Goal: Transaction & Acquisition: Obtain resource

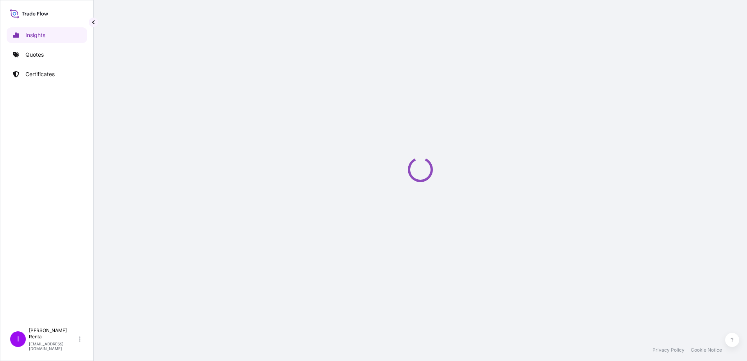
select select "2025"
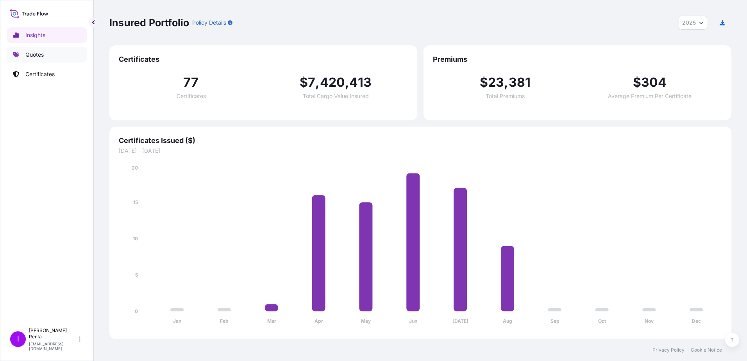
click at [48, 54] on link "Quotes" at bounding box center [47, 55] width 81 height 16
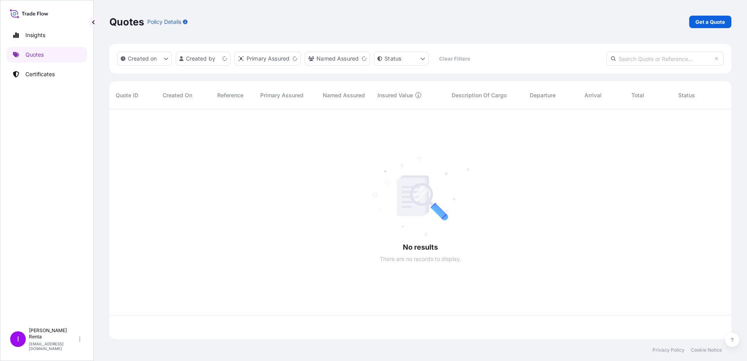
scroll to position [228, 616]
click at [708, 23] on p "Get a Quote" at bounding box center [711, 22] width 30 height 8
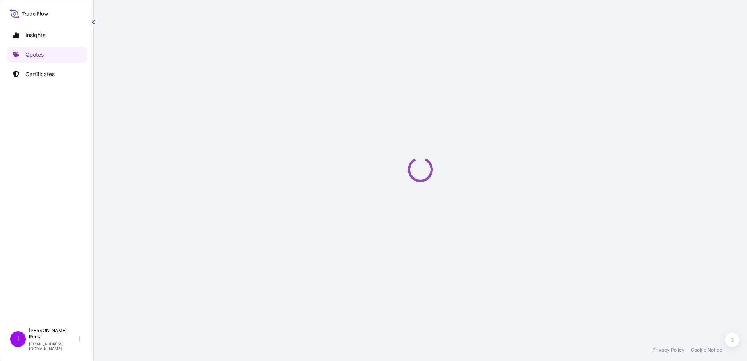
select select "Ocean Vessel"
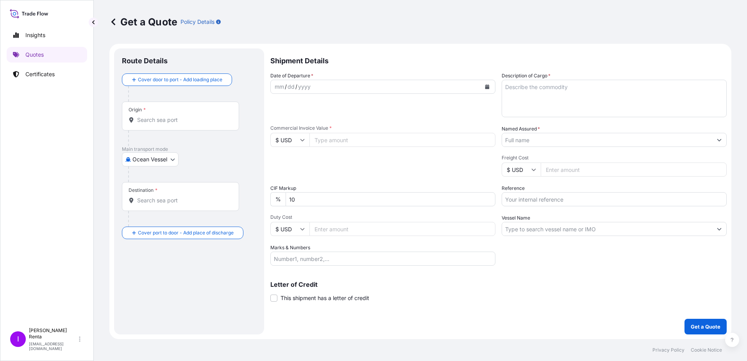
click at [167, 123] on input "Origin *" at bounding box center [183, 120] width 92 height 8
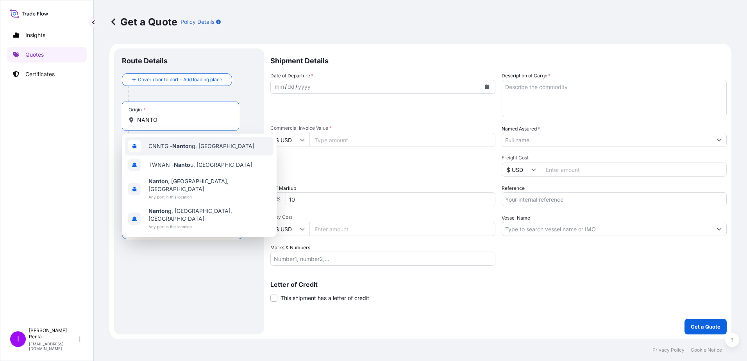
click at [168, 148] on span "CNNTG - Nanto ng, [GEOGRAPHIC_DATA]" at bounding box center [202, 146] width 106 height 8
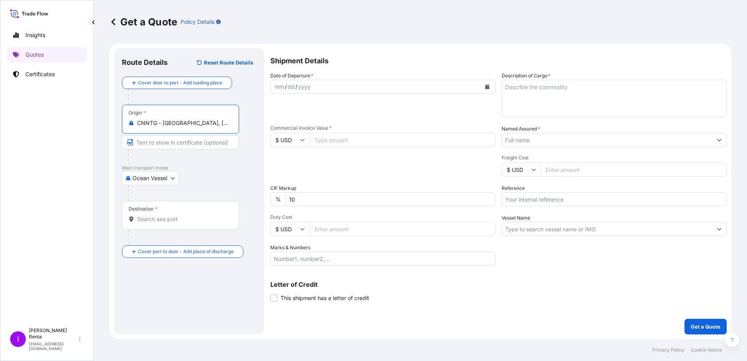
type input "CNNTG - [GEOGRAPHIC_DATA], [GEOGRAPHIC_DATA]"
click at [151, 217] on input "Destination *" at bounding box center [183, 219] width 92 height 8
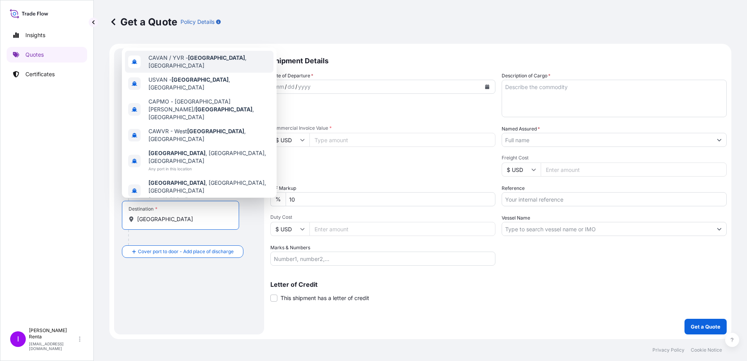
click at [173, 70] on span "CAVAN / YVR - [GEOGRAPHIC_DATA] , [GEOGRAPHIC_DATA]" at bounding box center [210, 62] width 122 height 16
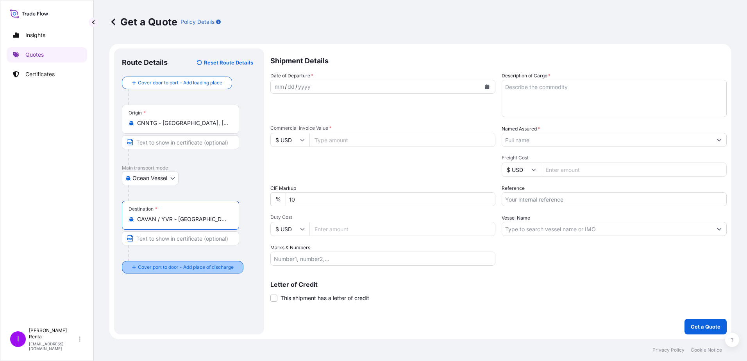
type input "CAVAN / YVR - [GEOGRAPHIC_DATA], [GEOGRAPHIC_DATA]"
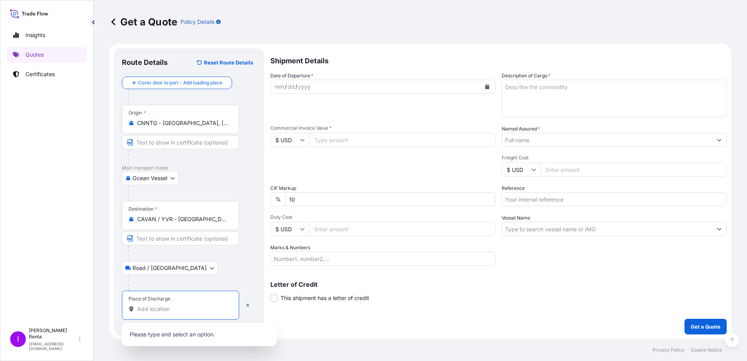
click at [158, 307] on input "Place of Discharge" at bounding box center [183, 309] width 92 height 8
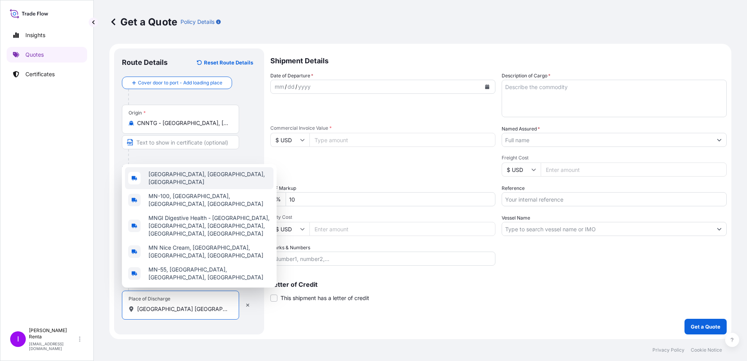
click at [165, 186] on span "[GEOGRAPHIC_DATA], [GEOGRAPHIC_DATA], [GEOGRAPHIC_DATA]" at bounding box center [210, 178] width 122 height 16
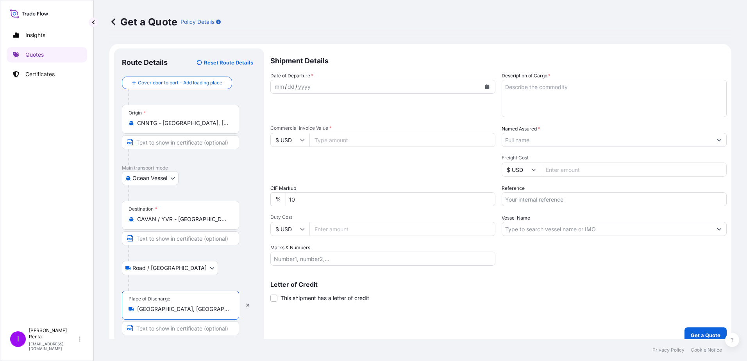
type input "[GEOGRAPHIC_DATA], [GEOGRAPHIC_DATA], [GEOGRAPHIC_DATA]"
drag, startPoint x: 146, startPoint y: 333, endPoint x: 151, endPoint y: 331, distance: 5.3
click at [146, 333] on input "Text to appear on certificate" at bounding box center [180, 328] width 117 height 14
type input "DELIVERY to [GEOGRAPHIC_DATA], [GEOGRAPHIC_DATA]"
click at [278, 87] on div "mm" at bounding box center [279, 86] width 11 height 9
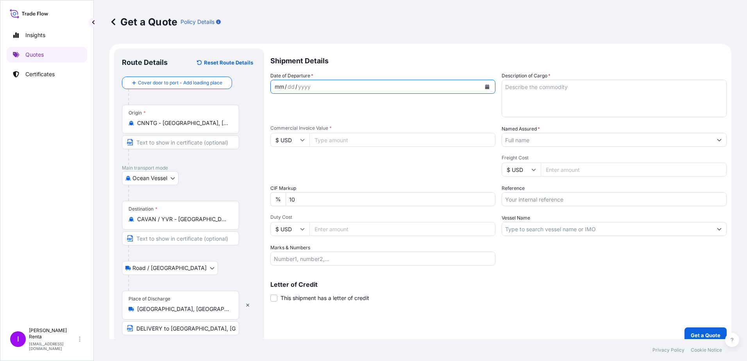
click at [487, 86] on icon "Calendar" at bounding box center [487, 86] width 5 height 5
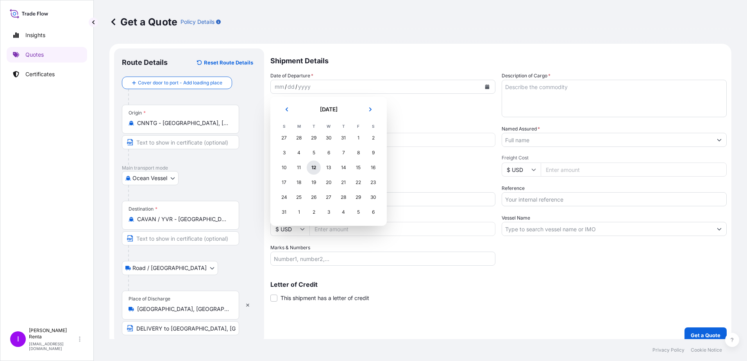
click at [312, 169] on div "12" at bounding box center [314, 168] width 14 height 14
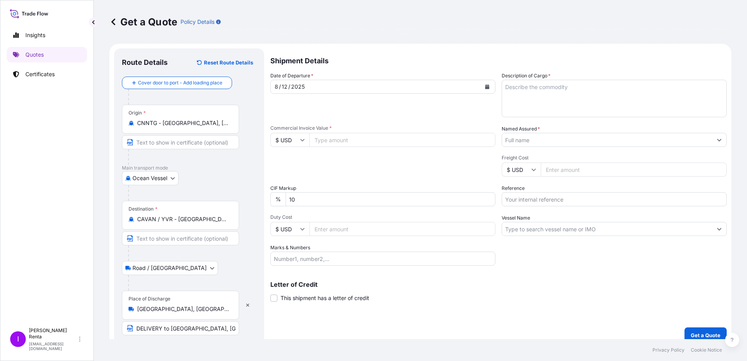
click at [318, 138] on input "Commercial Invoice Value *" at bounding box center [403, 140] width 186 height 14
type input "49840.72"
click at [352, 231] on input "Duty Cost" at bounding box center [403, 229] width 186 height 14
click at [329, 229] on input "Duty Cost" at bounding box center [403, 229] width 186 height 14
type input "12460.18"
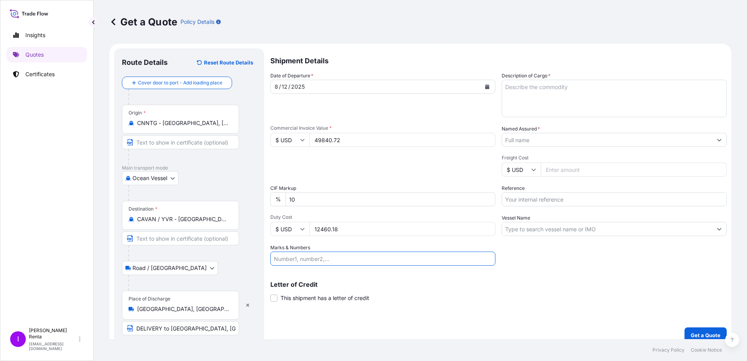
click at [336, 258] on input "Marks & Numbers" at bounding box center [383, 259] width 225 height 14
type input "820 BOXES SORBIC ACID"
click at [536, 96] on textarea "Description of Cargo *" at bounding box center [614, 99] width 225 height 38
type textarea "PO 4700000832 SORBIC ACID"
click at [512, 142] on input "Named Assured *" at bounding box center [607, 140] width 210 height 14
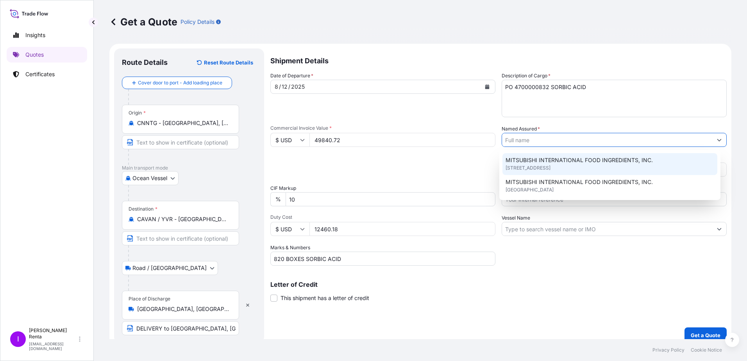
click at [514, 158] on span "MITSUBISHI INTERNATIONAL FOOD INGREDIENTS, INC." at bounding box center [579, 160] width 147 height 8
type input "MITSUBISHI INTERNATIONAL FOOD INGREDIENTS, INC."
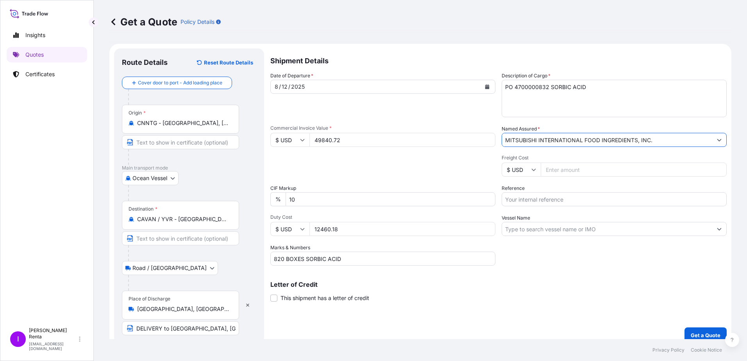
click at [567, 170] on input "Freight Cost" at bounding box center [634, 170] width 186 height 14
type input "4416.00"
click at [572, 198] on input "Reference" at bounding box center [614, 199] width 225 height 14
drag, startPoint x: 527, startPoint y: 200, endPoint x: 572, endPoint y: 199, distance: 44.2
click at [528, 199] on input "PO 4700000832" at bounding box center [614, 199] width 225 height 14
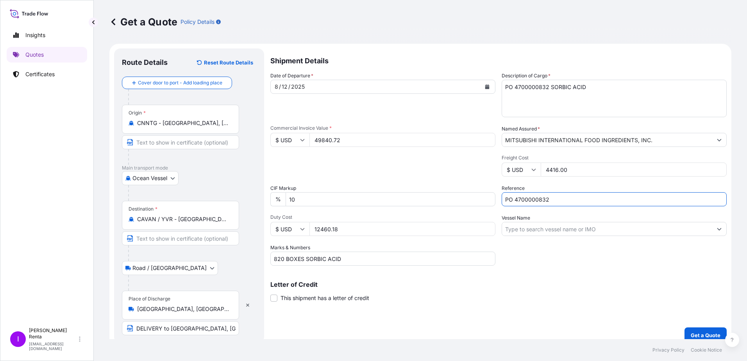
type input "PO 4700000832"
click at [524, 228] on input "Vessel Name" at bounding box center [607, 229] width 210 height 14
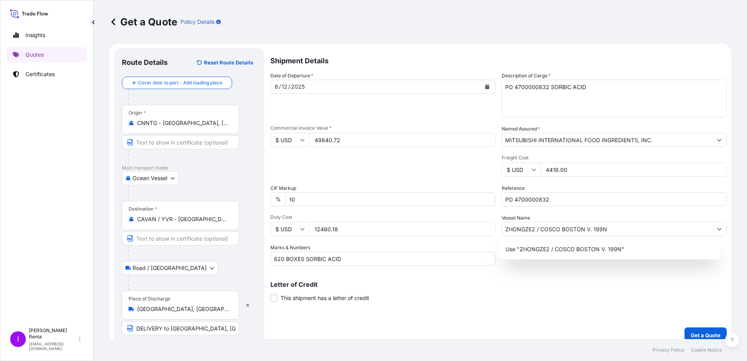
click at [576, 324] on div "Shipment Details Date of Departure * [DATE] Cargo Category * Food Additives Des…" at bounding box center [499, 195] width 457 height 295
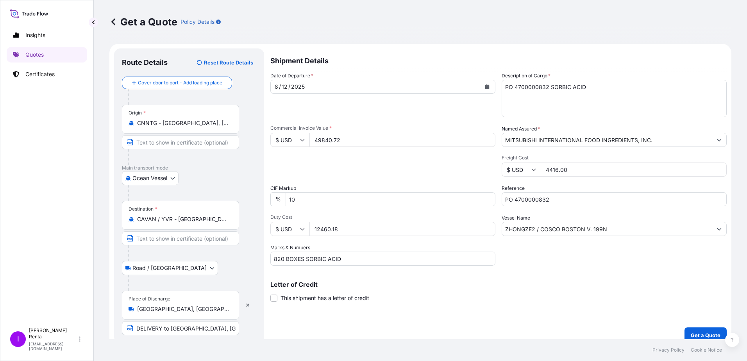
click at [534, 231] on input "ZHONGZE2 / COSCO BOSTON V. 199N" at bounding box center [607, 229] width 210 height 14
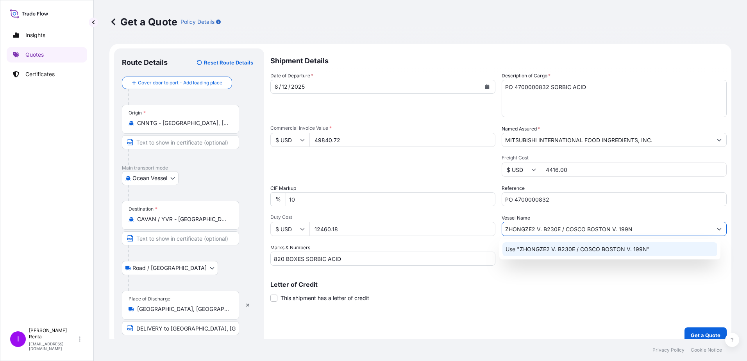
type input "ZHONGZE2 V. B230E / COSCO BOSTON V. 199N"
click at [553, 291] on div "Letter of Credit This shipment has a letter of credit Letter of credit * Letter…" at bounding box center [499, 291] width 457 height 21
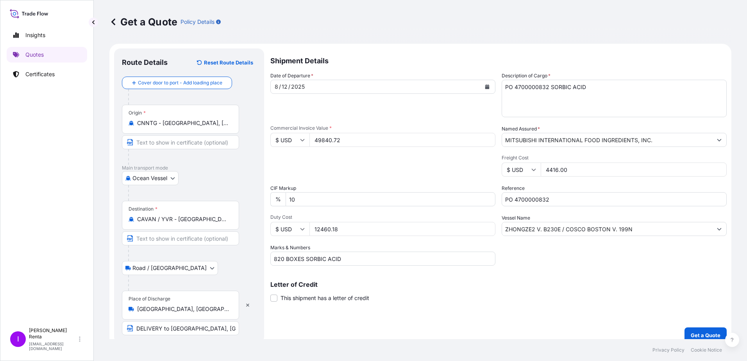
click at [494, 297] on div "Letter of Credit This shipment has a letter of credit Letter of credit * Letter…" at bounding box center [499, 291] width 457 height 21
click at [355, 233] on input "12460.18" at bounding box center [403, 229] width 186 height 14
click at [529, 88] on textarea "PO 4700000832 SORBIC ACID" at bounding box center [614, 99] width 225 height 38
click at [529, 201] on input "PO 4700000832" at bounding box center [614, 199] width 225 height 14
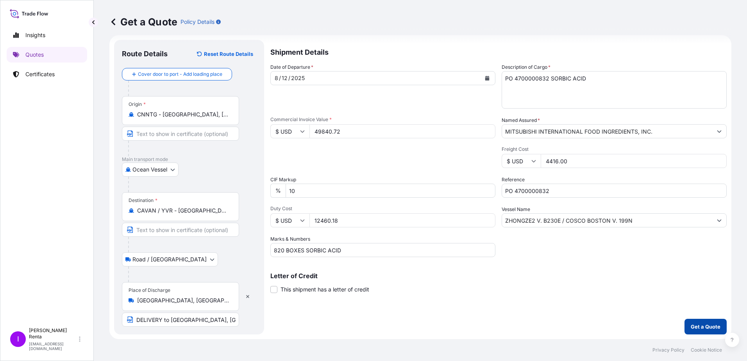
click at [691, 326] on p "Get a Quote" at bounding box center [706, 327] width 30 height 8
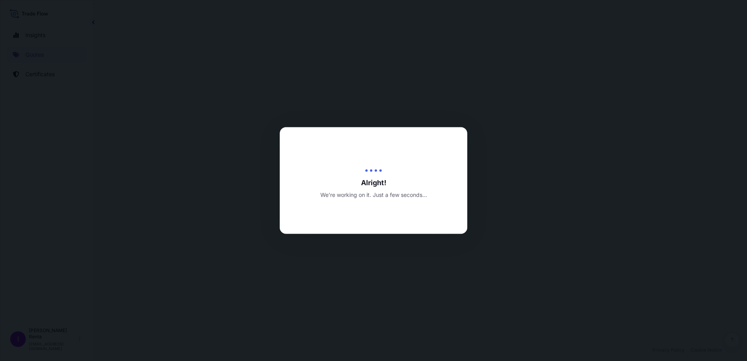
select select "Ocean Vessel"
select select "Road / [GEOGRAPHIC_DATA]"
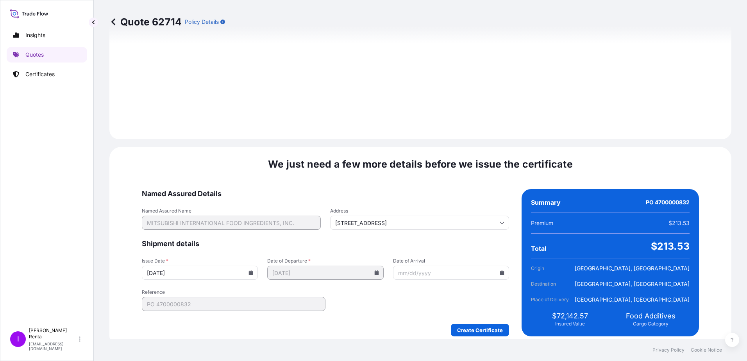
scroll to position [922, 0]
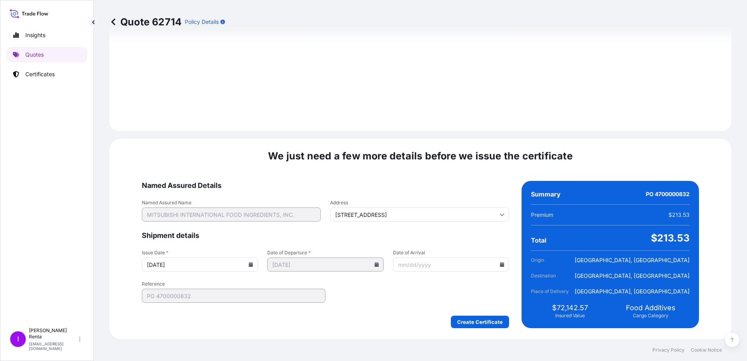
click at [411, 267] on input "Date of Arrival" at bounding box center [451, 265] width 116 height 14
click at [500, 266] on icon at bounding box center [502, 264] width 4 height 5
click at [408, 137] on button at bounding box center [401, 143] width 13 height 13
click at [441, 166] on button "4" at bounding box center [434, 164] width 13 height 13
click at [500, 264] on icon at bounding box center [502, 264] width 5 height 5
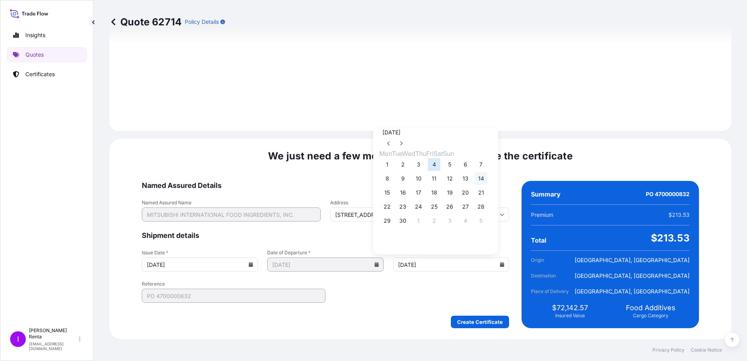
click at [487, 178] on button "14" at bounding box center [481, 178] width 13 height 13
type input "[DATE]"
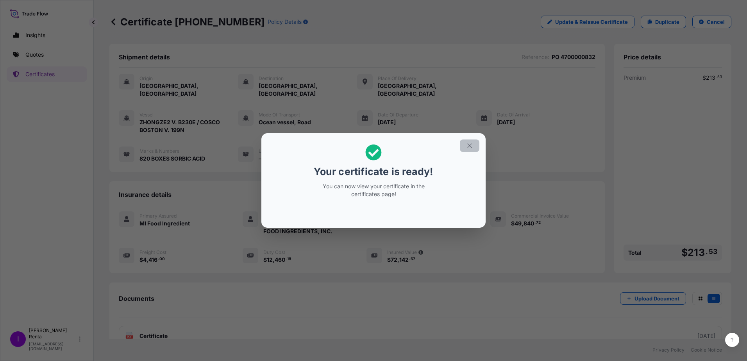
click at [471, 142] on icon "button" at bounding box center [469, 145] width 7 height 7
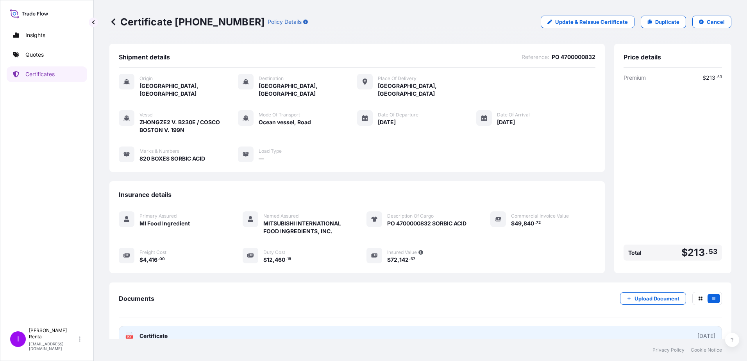
click at [167, 332] on span "Certificate" at bounding box center [154, 336] width 28 height 8
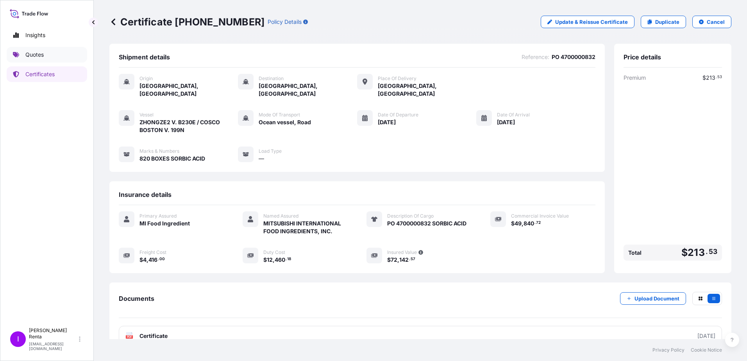
click at [43, 57] on p "Quotes" at bounding box center [34, 55] width 18 height 8
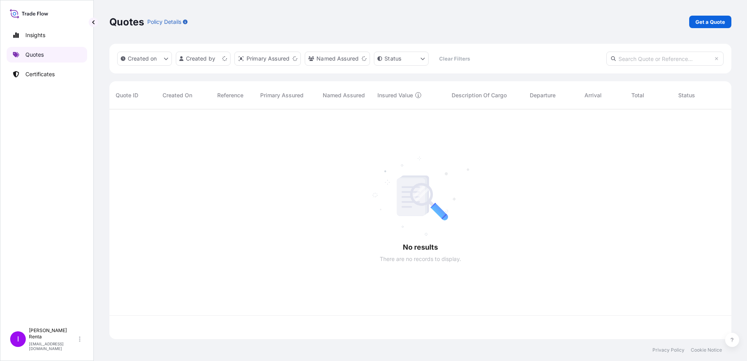
scroll to position [228, 616]
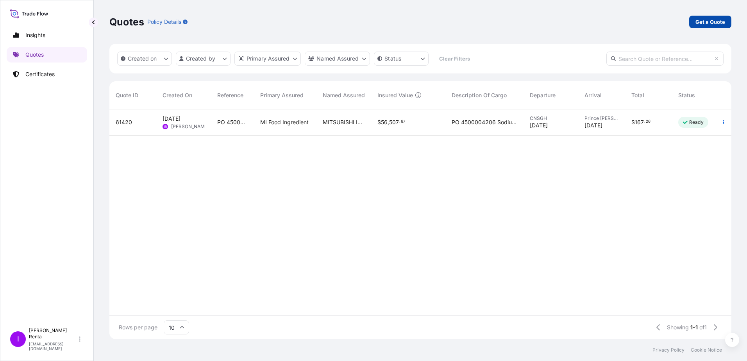
click at [707, 22] on p "Get a Quote" at bounding box center [711, 22] width 30 height 8
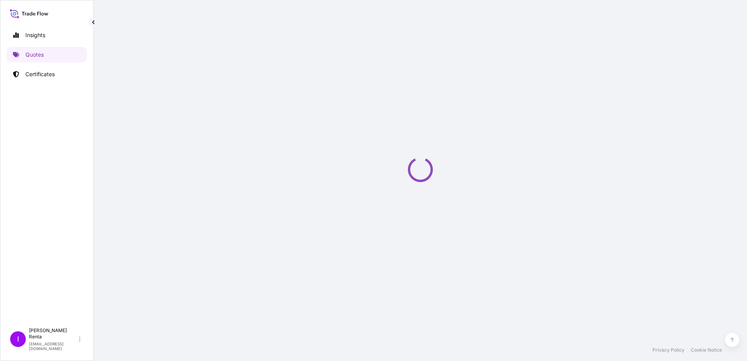
select select "Ocean Vessel"
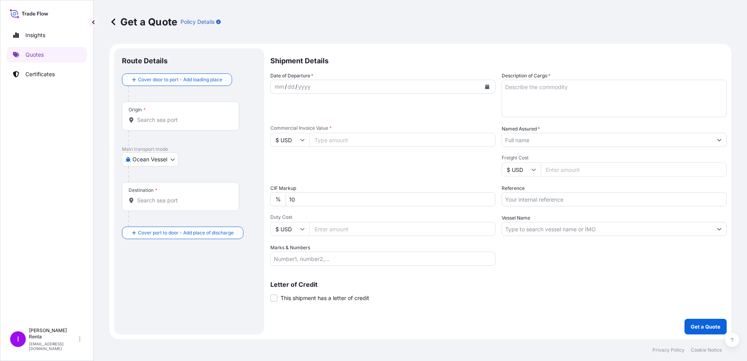
click at [162, 121] on input "Origin *" at bounding box center [183, 120] width 92 height 8
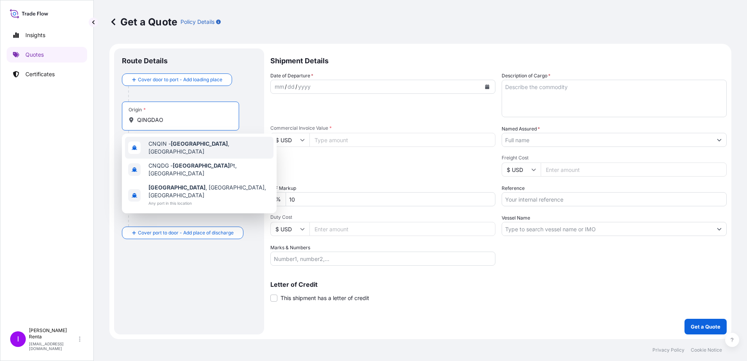
click at [158, 147] on span "CNQIN - [GEOGRAPHIC_DATA] , [GEOGRAPHIC_DATA]" at bounding box center [210, 148] width 122 height 16
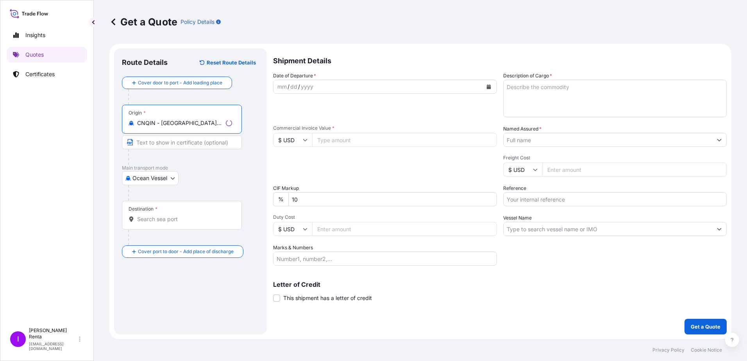
type input "CNQIN - [GEOGRAPHIC_DATA], [GEOGRAPHIC_DATA]"
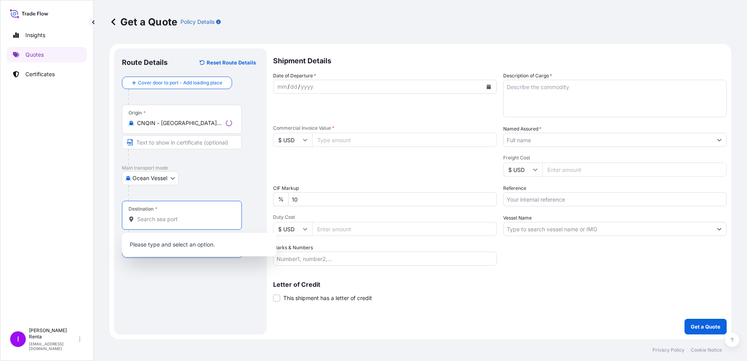
click at [151, 216] on input "Destination *" at bounding box center [184, 219] width 95 height 8
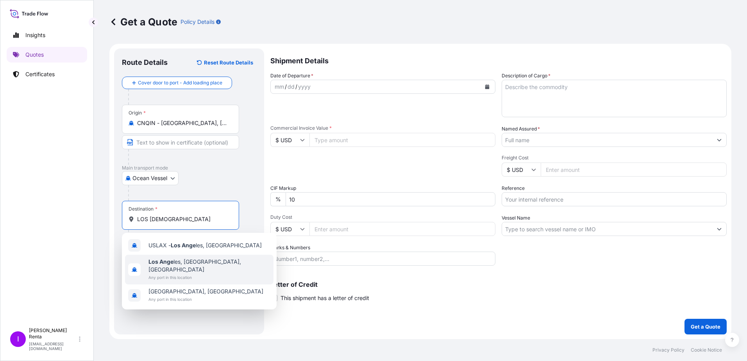
click at [168, 261] on b "Los Ange" at bounding box center [161, 261] width 25 height 7
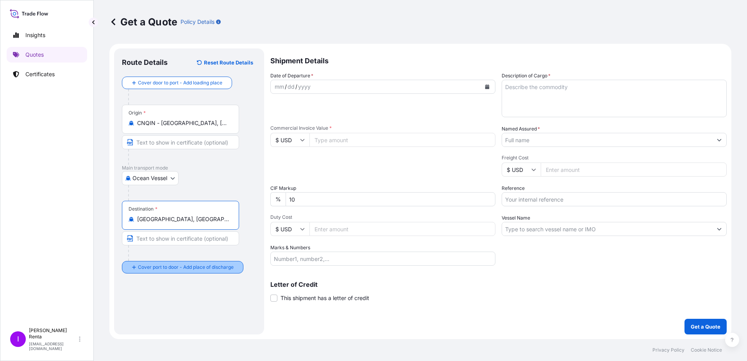
type input "[GEOGRAPHIC_DATA], [GEOGRAPHIC_DATA], [GEOGRAPHIC_DATA]"
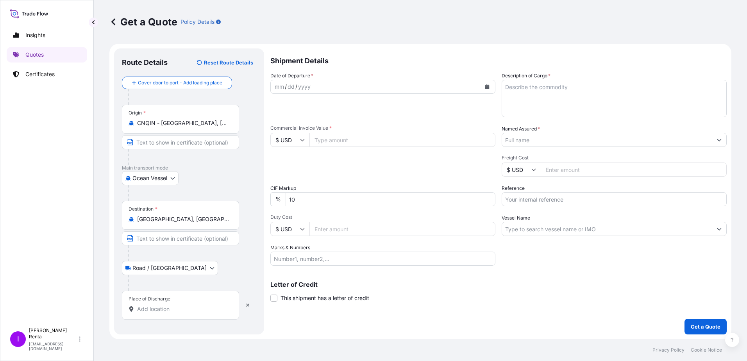
click at [149, 309] on input "Place of Discharge" at bounding box center [183, 309] width 92 height 8
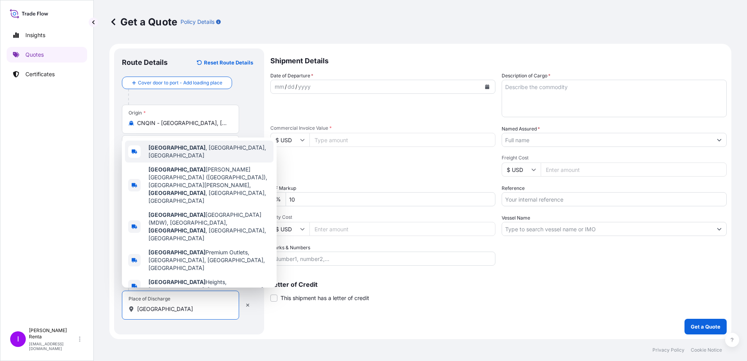
click at [162, 151] on b "[GEOGRAPHIC_DATA]" at bounding box center [177, 147] width 57 height 7
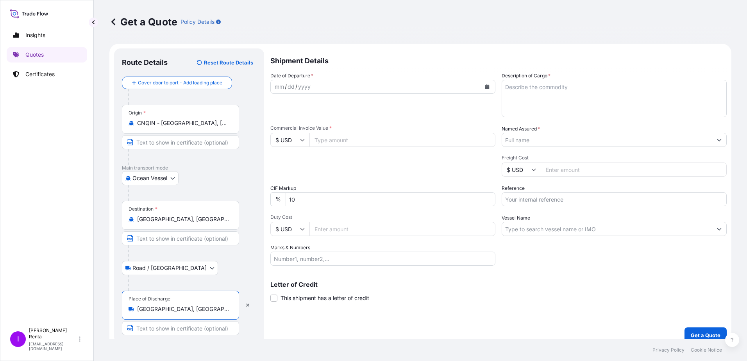
type input "[GEOGRAPHIC_DATA], [GEOGRAPHIC_DATA], [GEOGRAPHIC_DATA]"
click at [149, 324] on input "Text to appear on certificate" at bounding box center [180, 328] width 117 height 14
type input "R"
type input "DELIVERY to ROMEOVILLE IL"
click at [487, 88] on icon "Calendar" at bounding box center [487, 86] width 5 height 5
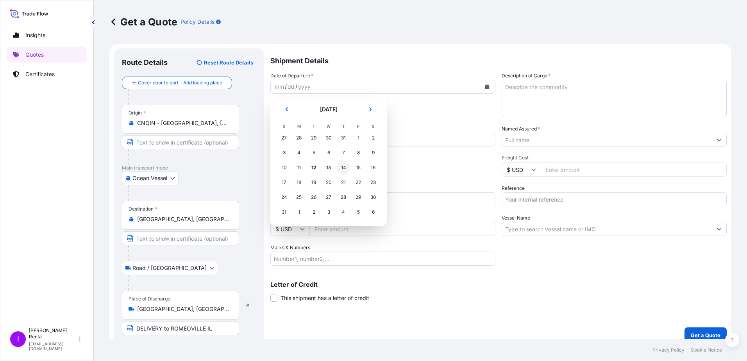
click at [349, 166] on div "14" at bounding box center [344, 168] width 14 height 14
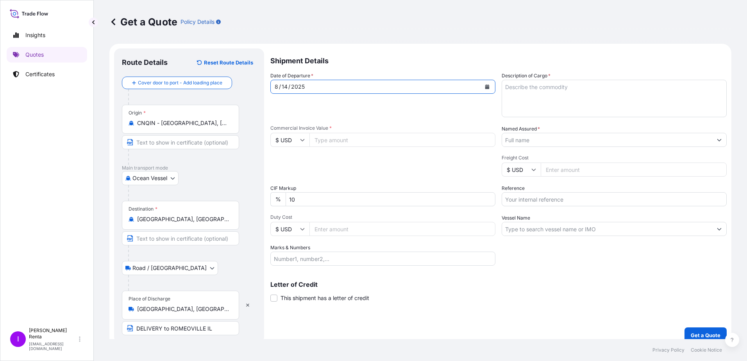
click at [328, 136] on input "Commercial Invoice Value *" at bounding box center [403, 140] width 186 height 14
type input "62000.00"
click at [324, 229] on input "Duty Cost" at bounding box center [403, 229] width 186 height 14
click at [310, 259] on input "Marks & Numbers" at bounding box center [383, 259] width 225 height 14
type input "4,000 KGS 160 BAGS"
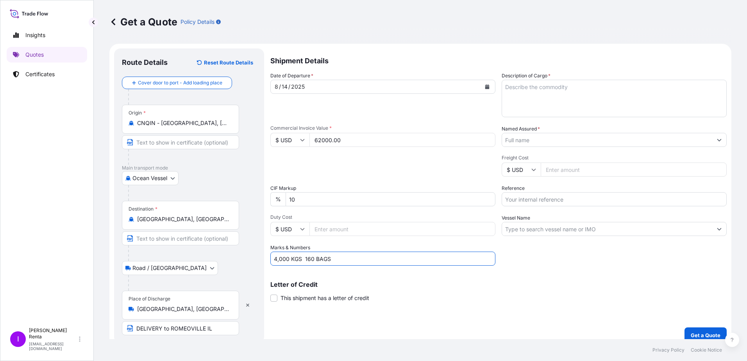
click at [532, 92] on textarea "Description of Cargo *" at bounding box center [614, 99] width 225 height 38
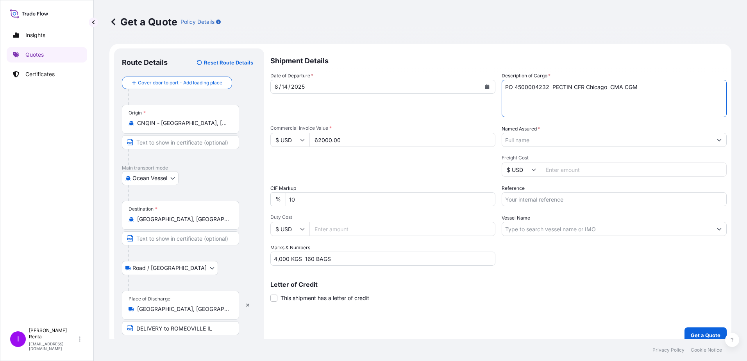
type textarea "PO 4500004232 PECTIN CFR Chicago CMA CGM"
click at [349, 263] on input "4,000 KGS 160 BAGS" at bounding box center [383, 259] width 225 height 14
click at [330, 261] on input "4,000 KGS 160 BAGS PECTIN APC186" at bounding box center [383, 259] width 225 height 14
type input "4,000 KGS 160 BAGS PECTIN APC186"
click at [570, 89] on textarea "PO 4500004232 PECTIN CFR Chicago CMA CGM" at bounding box center [614, 99] width 225 height 38
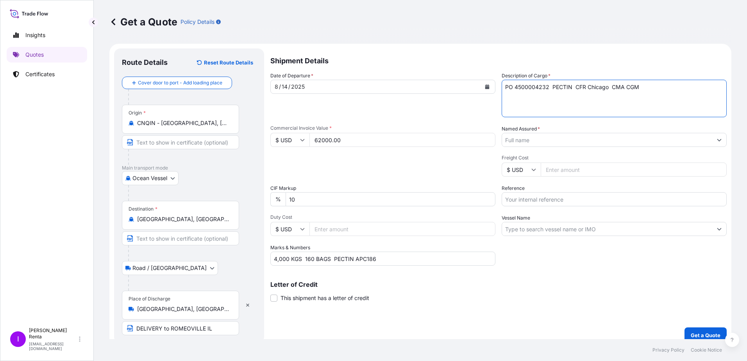
type textarea "PO 4500004232 PECTIN CFR Chicago CMA CGM"
click at [519, 140] on input "Named Assured *" at bounding box center [607, 140] width 210 height 14
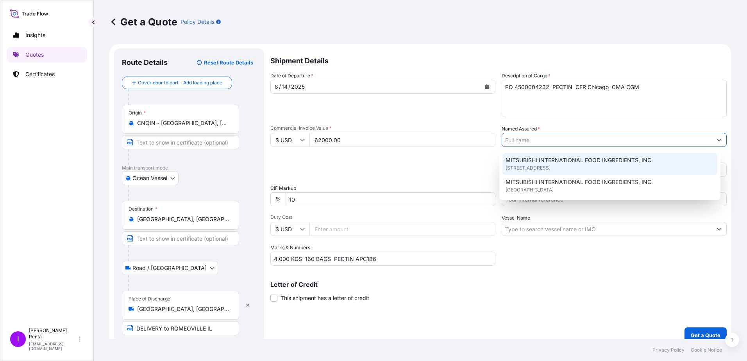
click at [517, 163] on span "MITSUBISHI INTERNATIONAL FOOD INGREDIENTS, INC." at bounding box center [579, 160] width 147 height 8
type input "MITSUBISHI INTERNATIONAL FOOD INGREDIENTS, INC."
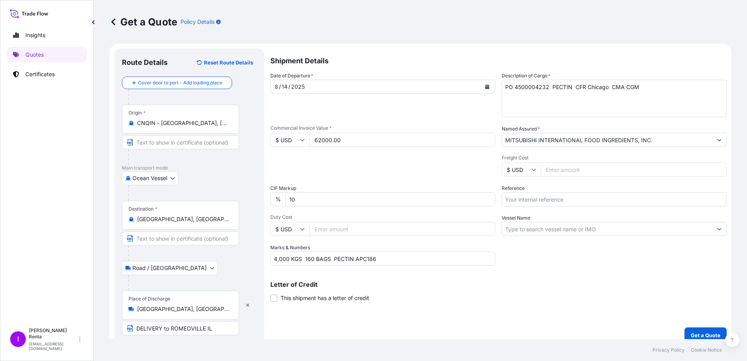
click at [554, 170] on input "Freight Cost" at bounding box center [634, 170] width 186 height 14
click at [534, 201] on input "Reference" at bounding box center [614, 199] width 225 height 14
drag, startPoint x: 552, startPoint y: 198, endPoint x: 534, endPoint y: 202, distance: 18.4
click at [534, 202] on input "PO 4500003262" at bounding box center [614, 199] width 225 height 14
click at [524, 201] on input "PO 4500004232" at bounding box center [614, 199] width 225 height 14
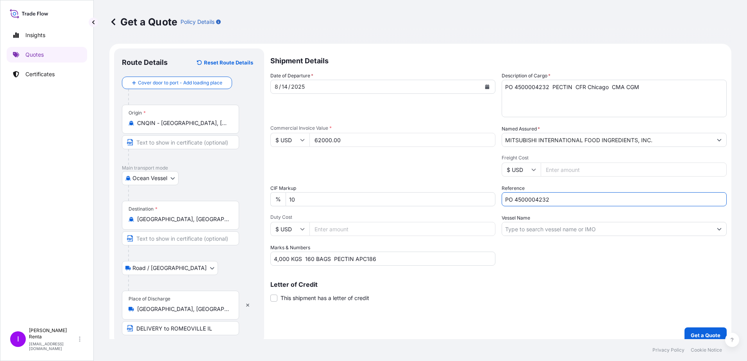
type input "PO 4500004232"
click at [531, 231] on input "Vessel Name" at bounding box center [607, 229] width 210 height 14
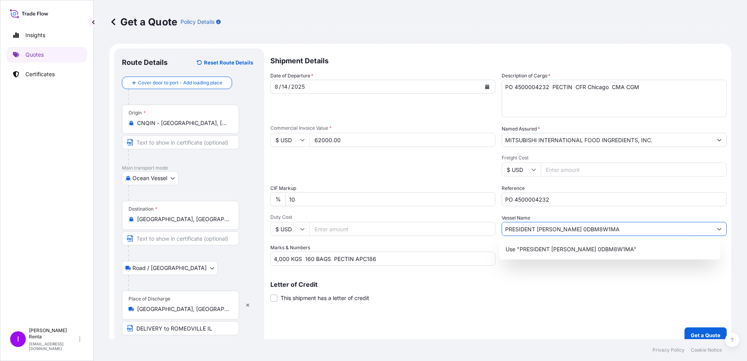
type input "PRESIDENT [PERSON_NAME] 0DBM8W1MA"
click at [509, 330] on div "Shipment Details Date of Departure * [DATE] Cargo Category * Food Additives Des…" at bounding box center [499, 195] width 457 height 295
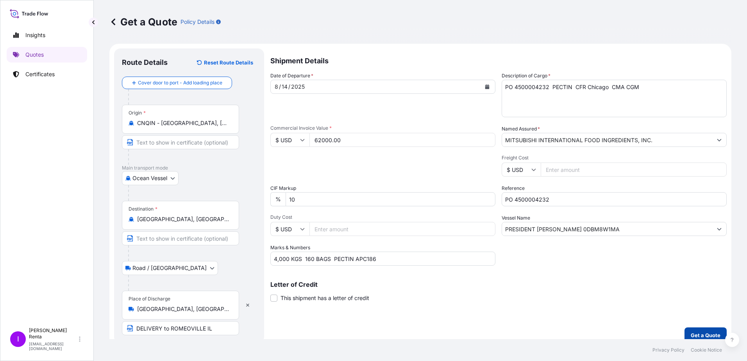
click at [693, 333] on p "Get a Quote" at bounding box center [706, 336] width 30 height 8
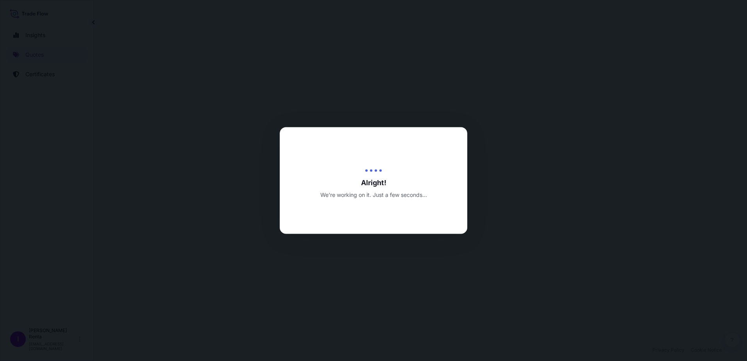
select select "Ocean Vessel"
select select "Road / [GEOGRAPHIC_DATA]"
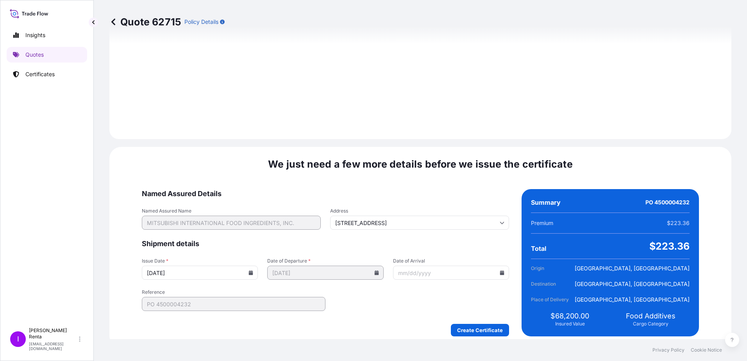
scroll to position [914, 0]
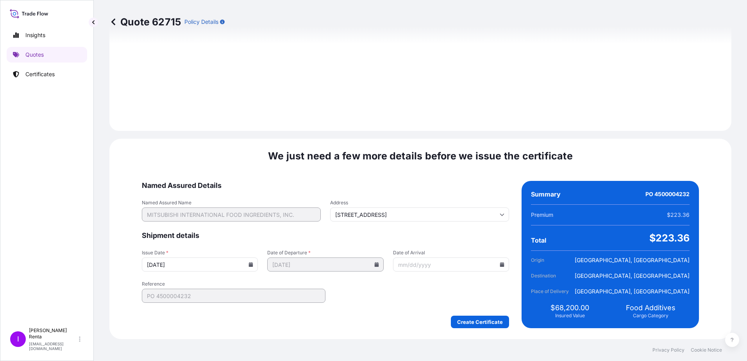
click at [500, 266] on icon at bounding box center [502, 264] width 4 height 5
click at [403, 142] on icon at bounding box center [402, 144] width 2 height 4
click at [441, 181] on button "11" at bounding box center [434, 178] width 13 height 13
type input "[DATE]"
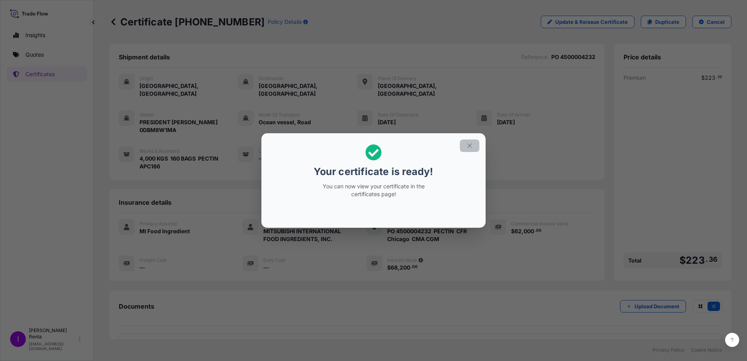
click at [471, 149] on icon "button" at bounding box center [469, 145] width 7 height 7
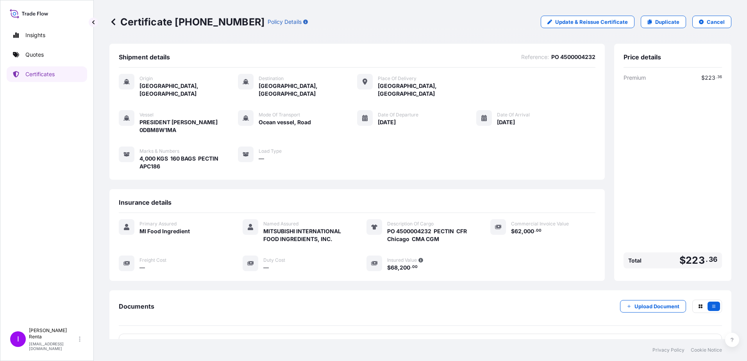
scroll to position [16, 0]
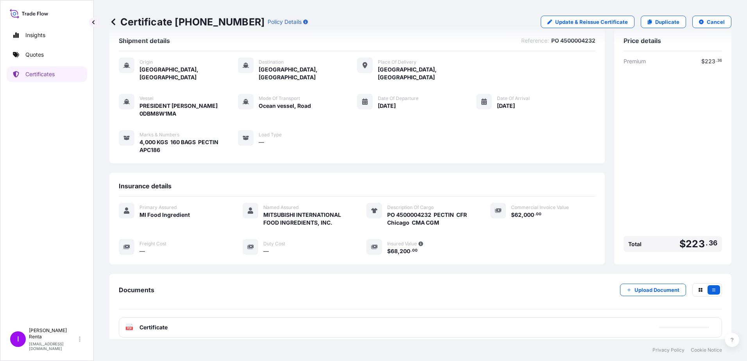
click at [162, 324] on span "Certificate" at bounding box center [154, 328] width 28 height 8
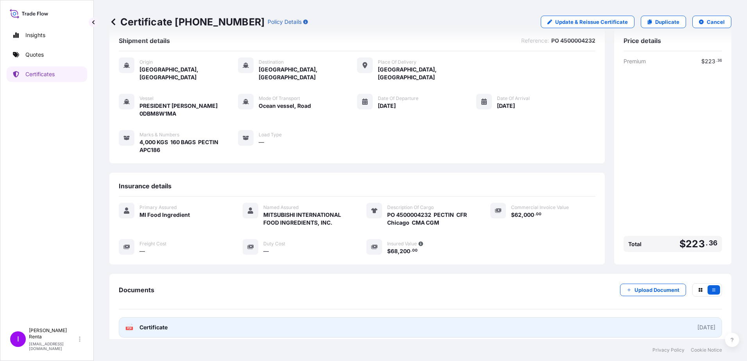
click at [162, 324] on span "Certificate" at bounding box center [154, 328] width 28 height 8
